Goal: Find specific page/section: Find specific page/section

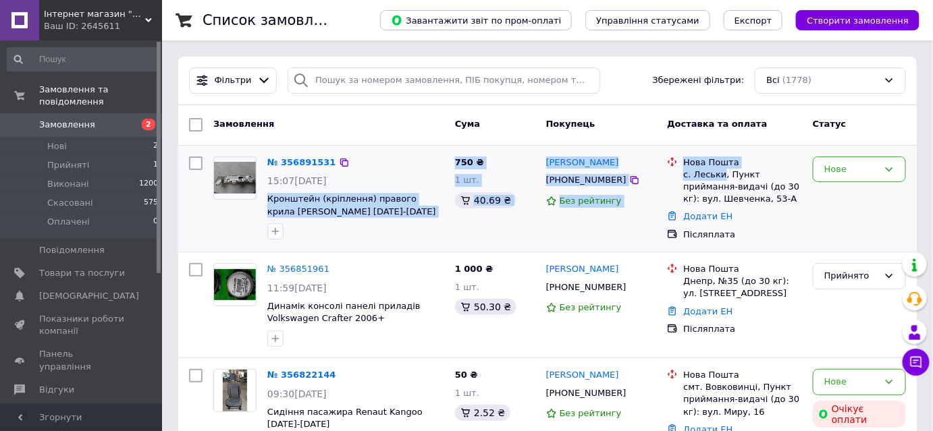
drag, startPoint x: 265, startPoint y: 199, endPoint x: 720, endPoint y: 169, distance: 456.5
click at [720, 169] on div "№ 356891531 15:07[DATE] Кронштейн (кріплення) правого крила [PERSON_NAME] [DATE…" at bounding box center [547, 199] width 727 height 96
copy div "Кронштейн (кріплення) правого крила [PERSON_NAME] [DATE][PHONE_NUMBER][DATE] ₴ …"
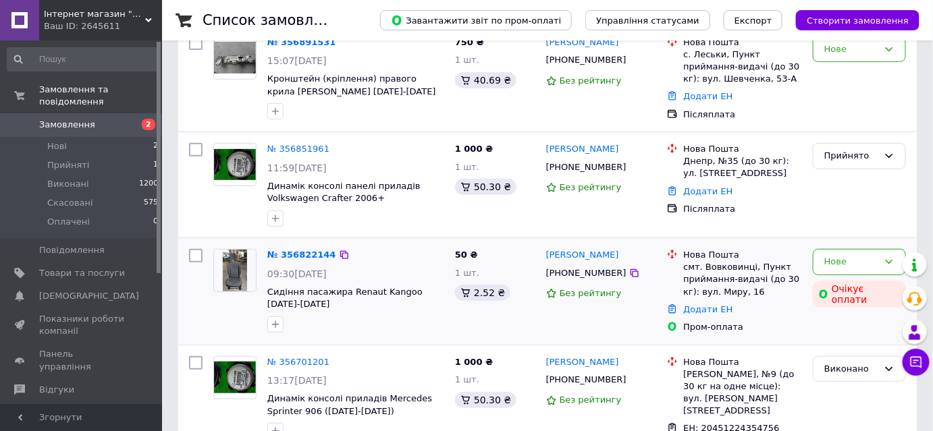
scroll to position [122, 0]
